Goal: Task Accomplishment & Management: Manage account settings

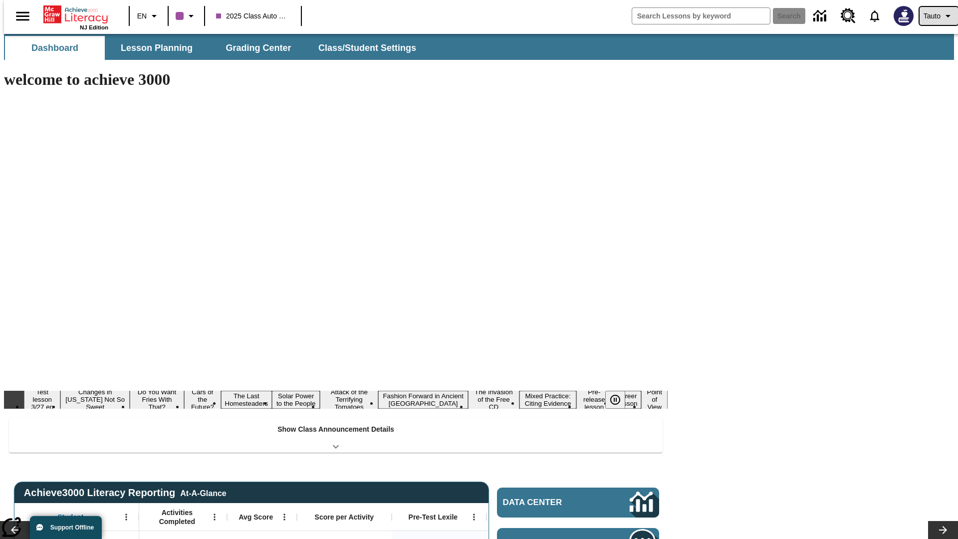
click at [933, 16] on span "Tauto" at bounding box center [931, 16] width 17 height 10
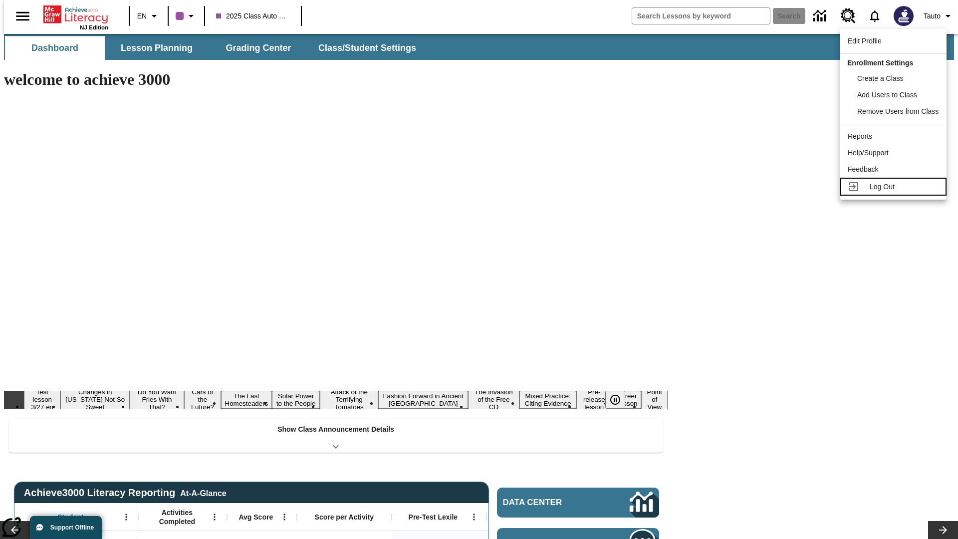
click at [894, 187] on span "Log Out" at bounding box center [881, 187] width 25 height 8
